Goal: Information Seeking & Learning: Learn about a topic

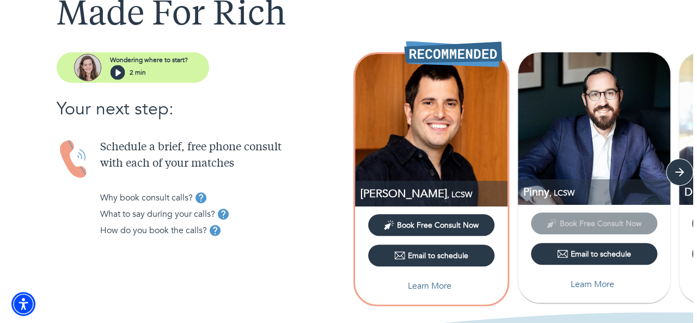
scroll to position [79, 0]
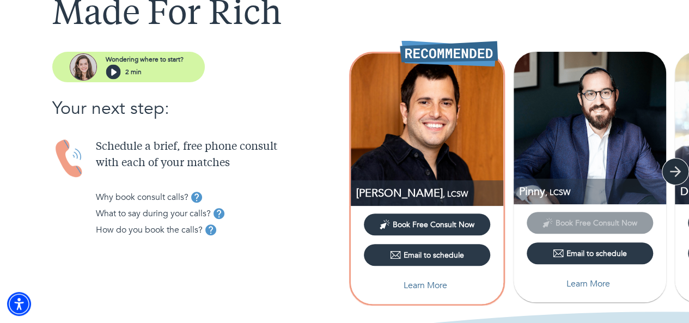
click at [677, 168] on icon "button" at bounding box center [675, 171] width 11 height 11
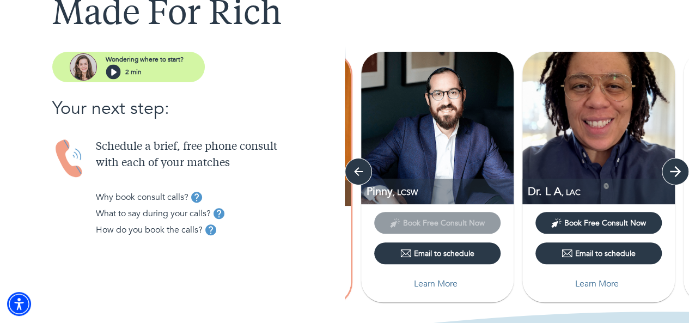
click at [668, 174] on icon "button" at bounding box center [675, 171] width 16 height 16
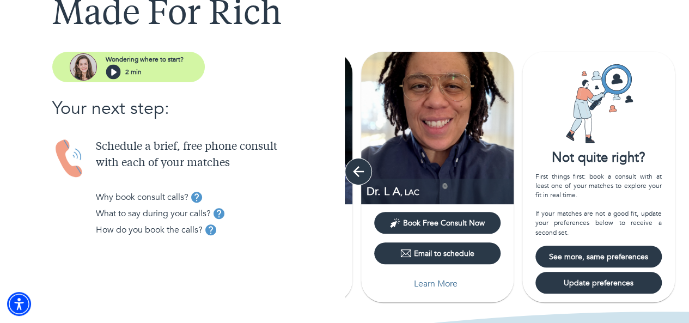
click at [346, 175] on button "button" at bounding box center [358, 171] width 27 height 27
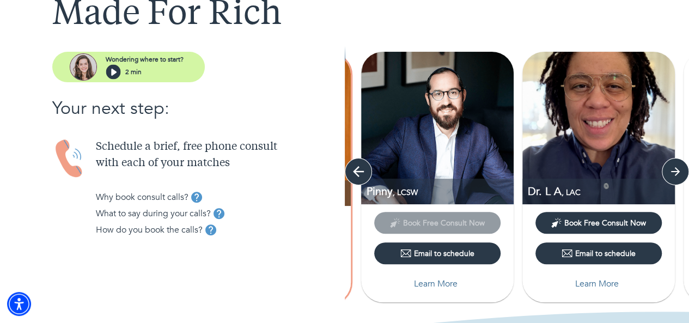
click at [352, 175] on icon "button" at bounding box center [358, 171] width 16 height 16
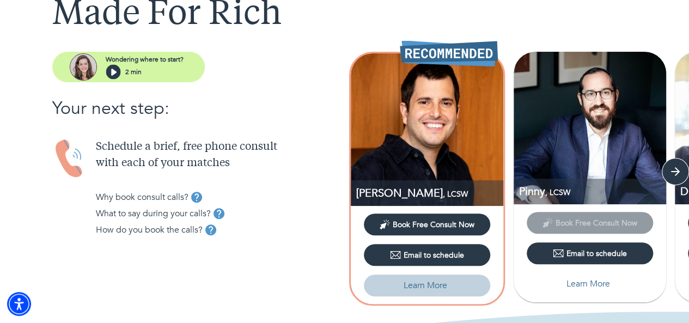
click at [412, 288] on p "Learn More" at bounding box center [425, 285] width 44 height 13
select select "6"
select select "2"
select select "1"
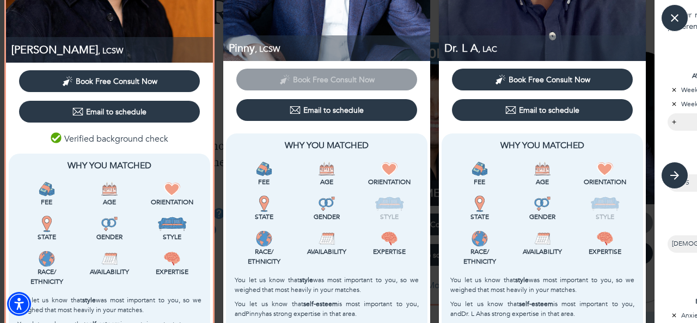
scroll to position [0, 0]
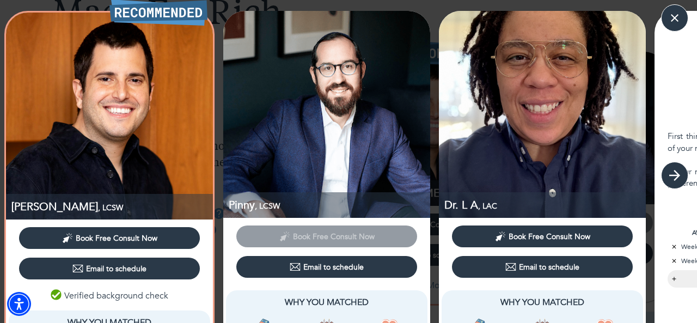
click at [674, 176] on icon "button" at bounding box center [674, 175] width 16 height 16
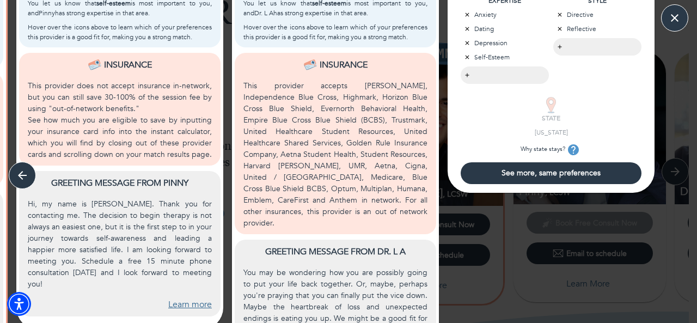
scroll to position [531, 0]
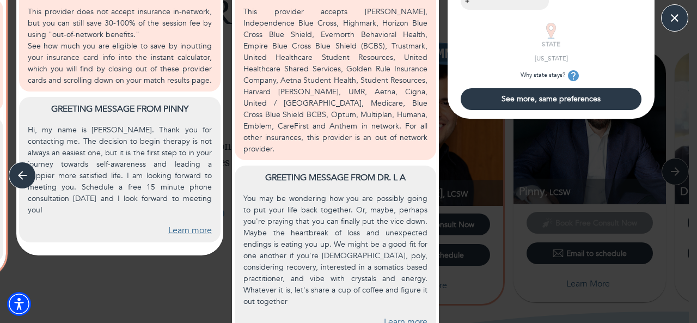
click at [401, 316] on link "Learn more" at bounding box center [406, 322] width 44 height 13
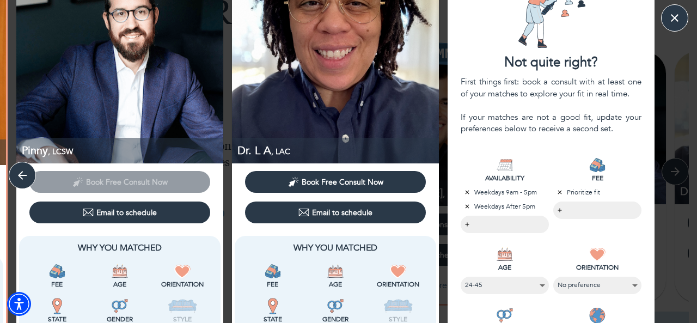
scroll to position [0, 0]
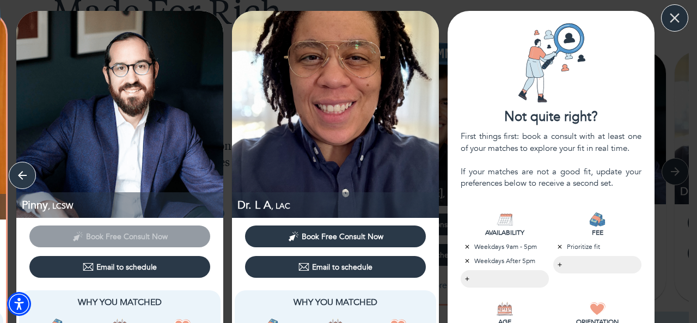
click at [670, 18] on icon "button" at bounding box center [674, 18] width 16 height 16
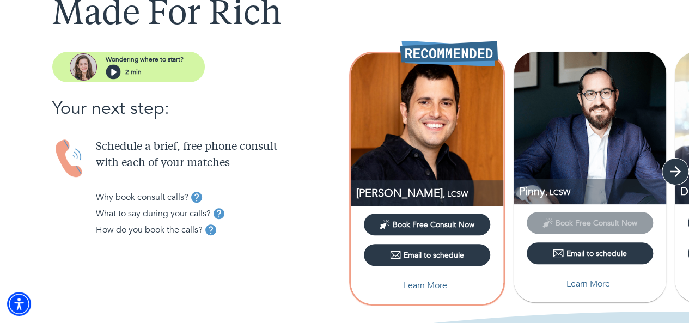
click at [682, 164] on icon "button" at bounding box center [675, 171] width 16 height 16
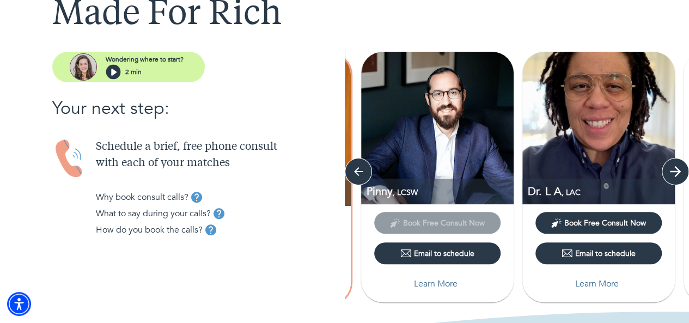
click at [680, 174] on icon "button" at bounding box center [675, 171] width 16 height 16
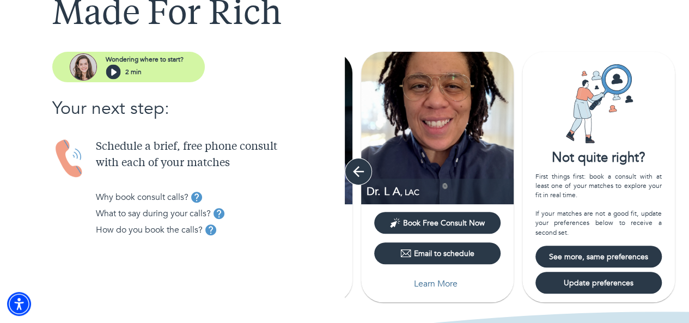
click at [358, 173] on icon "button" at bounding box center [358, 171] width 16 height 16
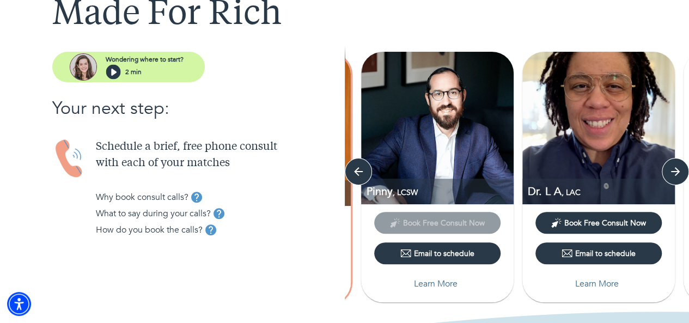
click at [442, 290] on p "Learn More" at bounding box center [436, 283] width 44 height 13
select select "6"
select select "2"
select select "1"
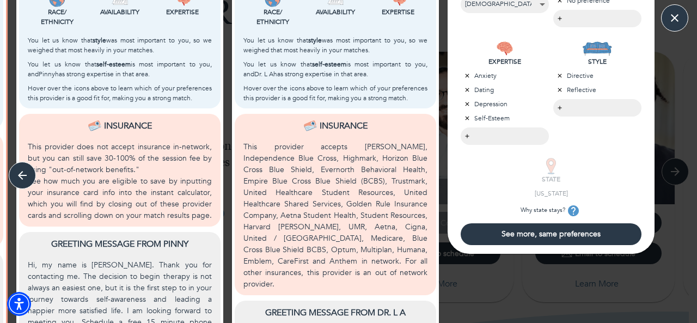
scroll to position [531, 0]
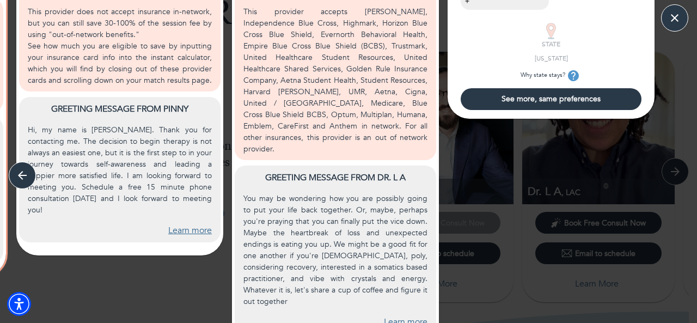
click at [185, 224] on link "Learn more" at bounding box center [190, 230] width 44 height 13
click at [32, 177] on button "button" at bounding box center [22, 175] width 27 height 27
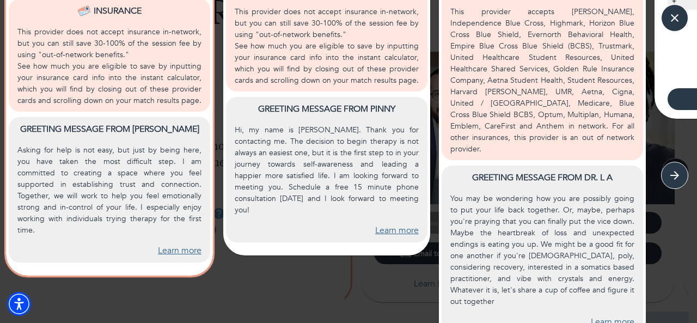
click at [165, 244] on link "Learn more" at bounding box center [180, 250] width 44 height 13
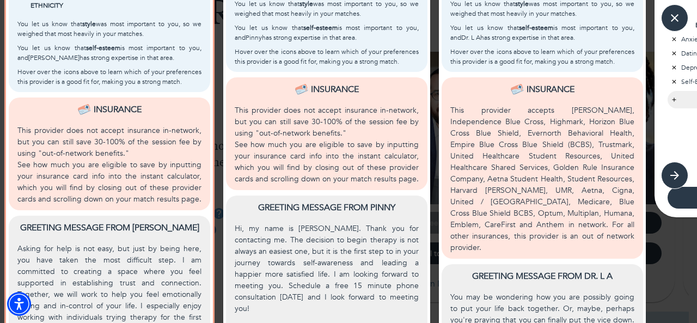
scroll to position [505, 0]
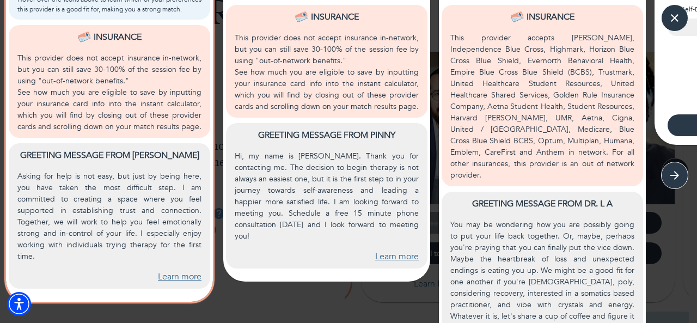
click at [398, 250] on link "Learn more" at bounding box center [397, 256] width 44 height 13
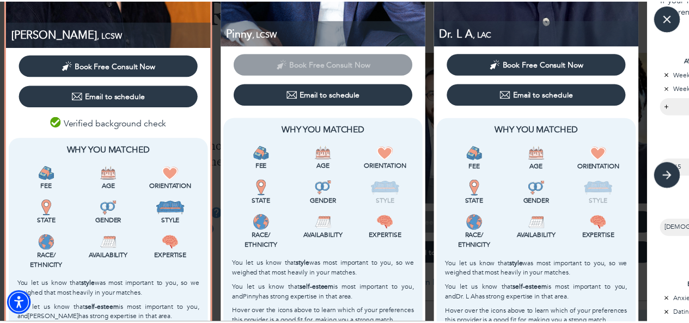
scroll to position [0, 0]
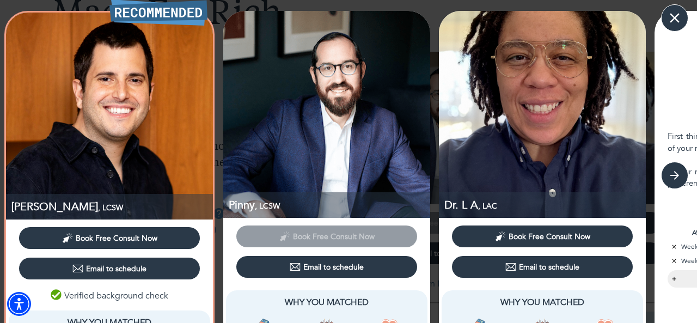
click at [671, 21] on icon "button" at bounding box center [675, 18] width 10 height 10
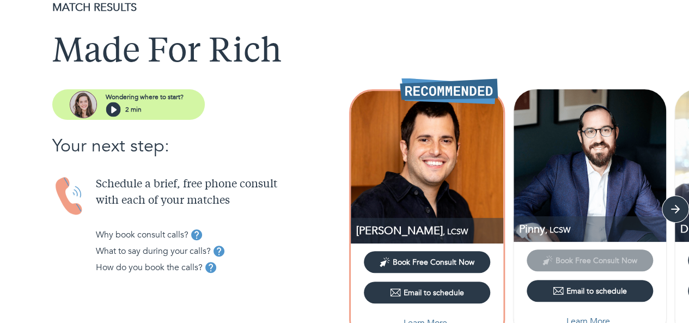
scroll to position [46, 0]
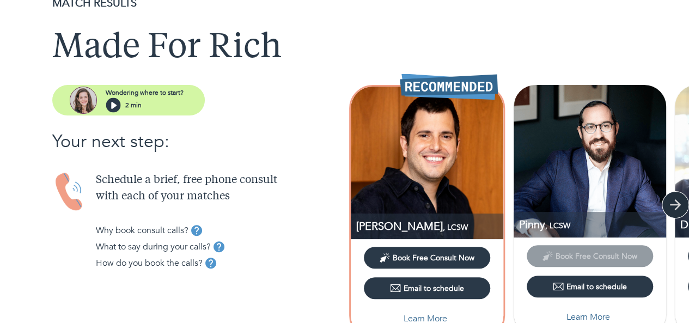
click at [671, 205] on icon "button" at bounding box center [675, 204] width 11 height 11
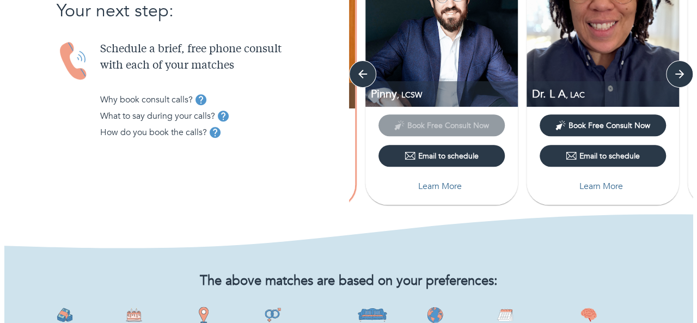
scroll to position [170, 0]
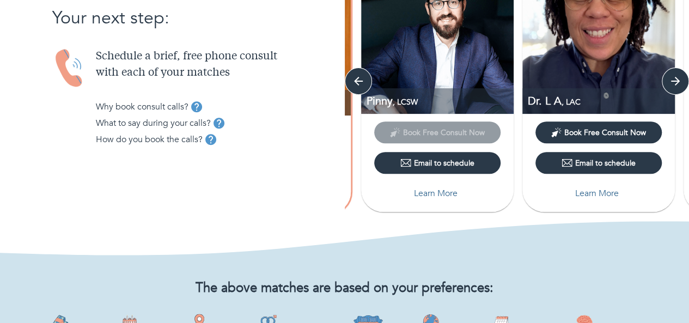
click at [570, 192] on span "Learn More" at bounding box center [598, 193] width 118 height 13
select select "6"
select select "2"
select select "1"
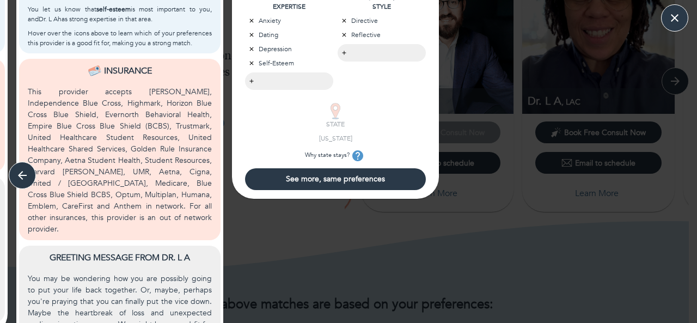
scroll to position [531, 0]
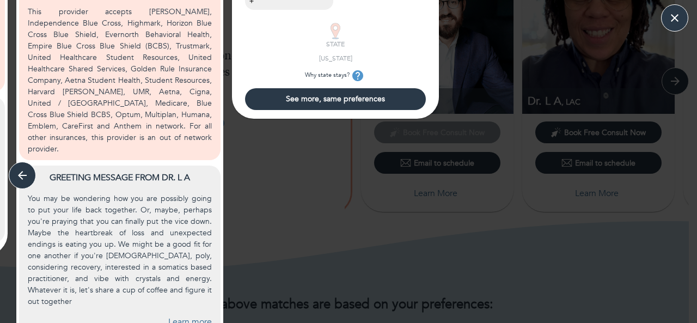
click at [188, 316] on link "Learn more" at bounding box center [190, 322] width 44 height 13
